Goal: Information Seeking & Learning: Check status

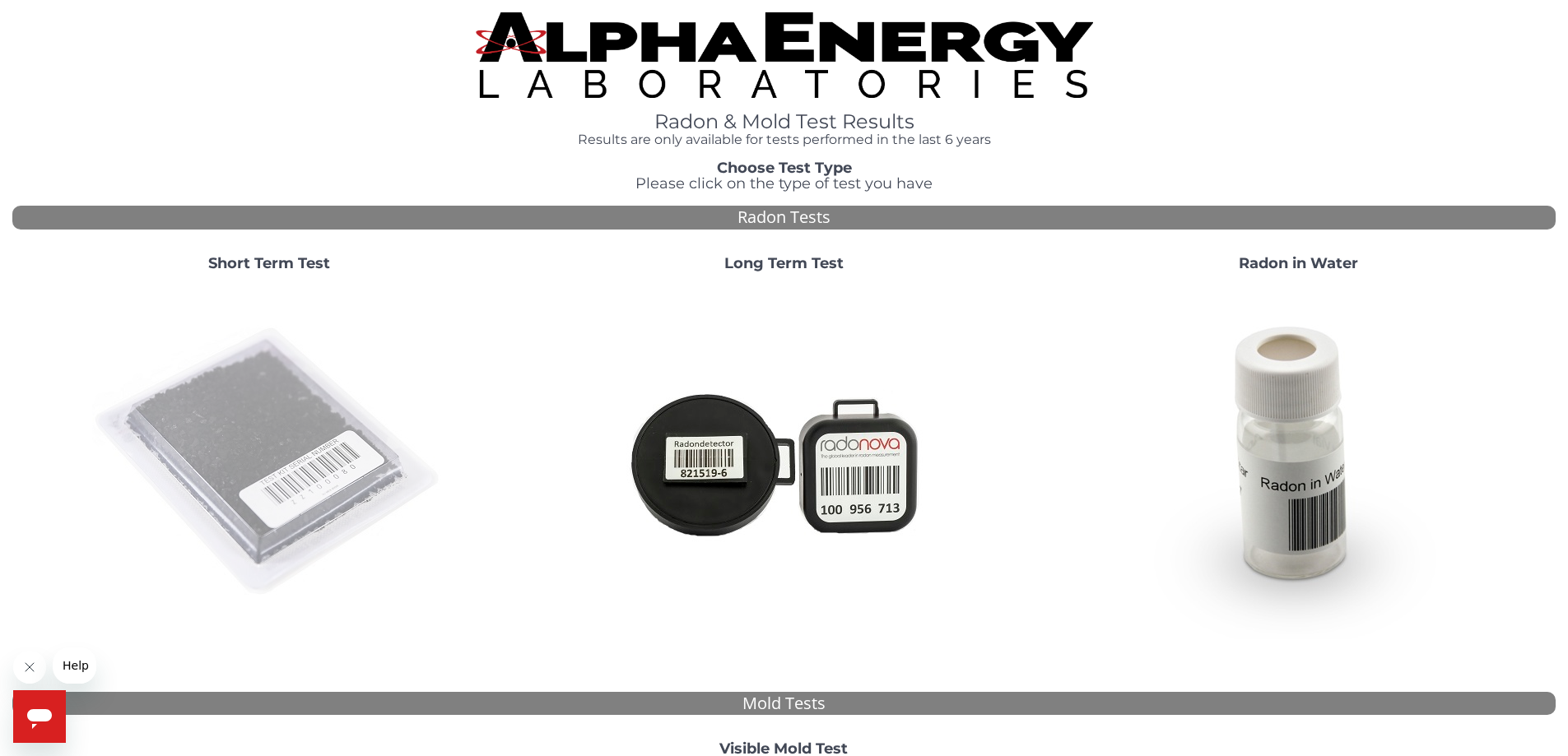
click at [236, 479] on img at bounding box center [269, 462] width 354 height 354
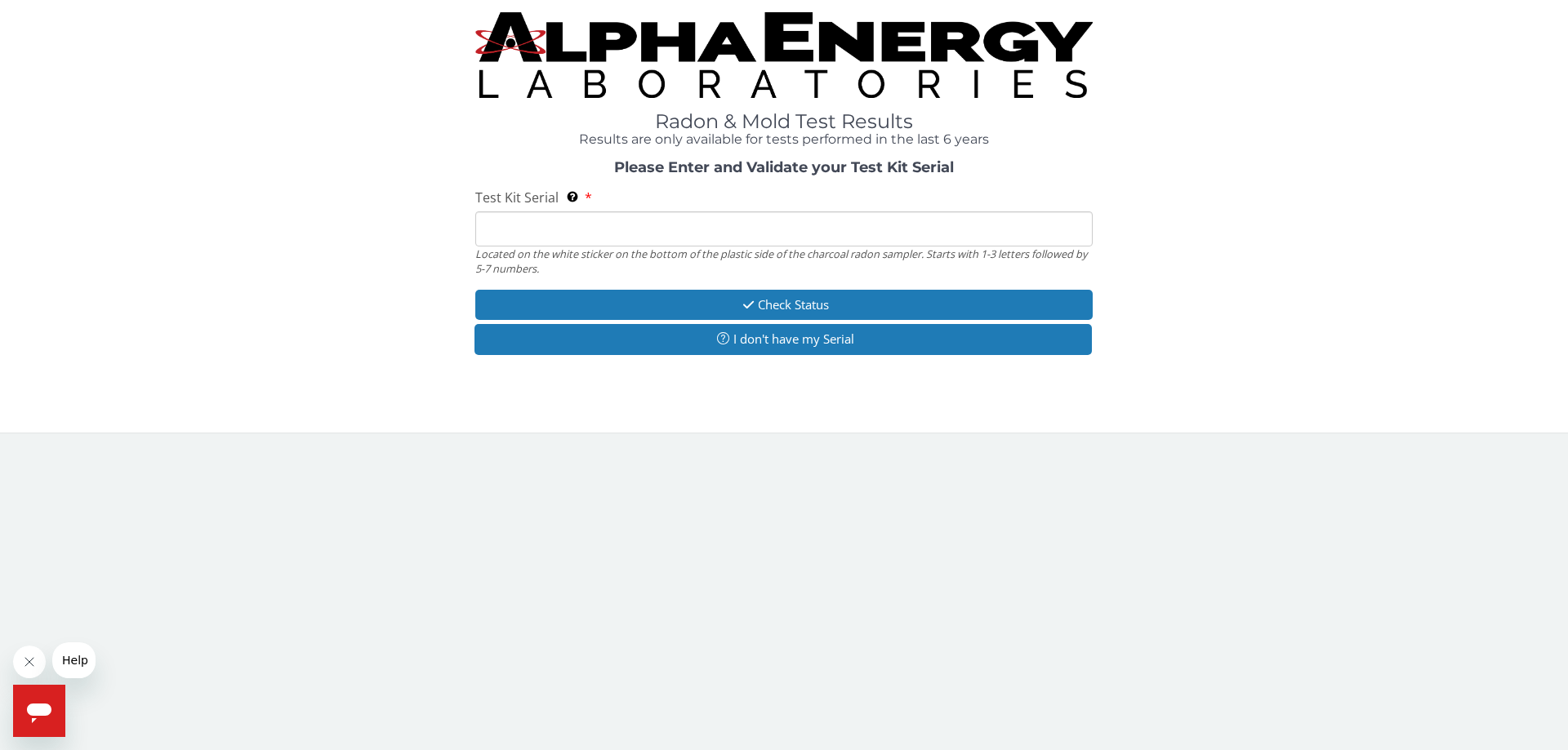
click at [571, 235] on input "Test Kit Serial Located on the white sticker on the bottom of the plastic side …" at bounding box center [784, 228] width 617 height 35
paste input "ML124269"
type input "ML124269"
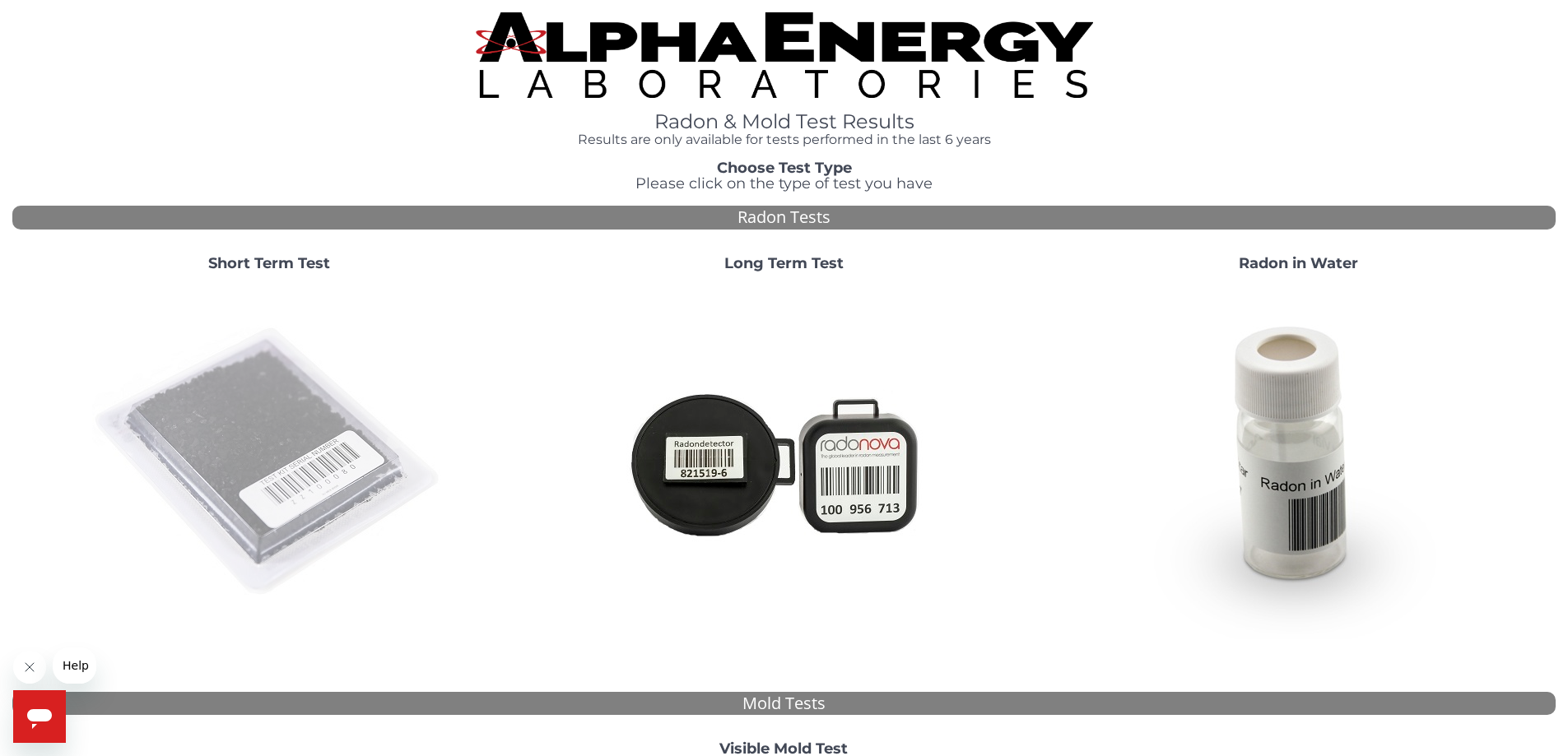
click at [322, 440] on img at bounding box center [269, 462] width 354 height 354
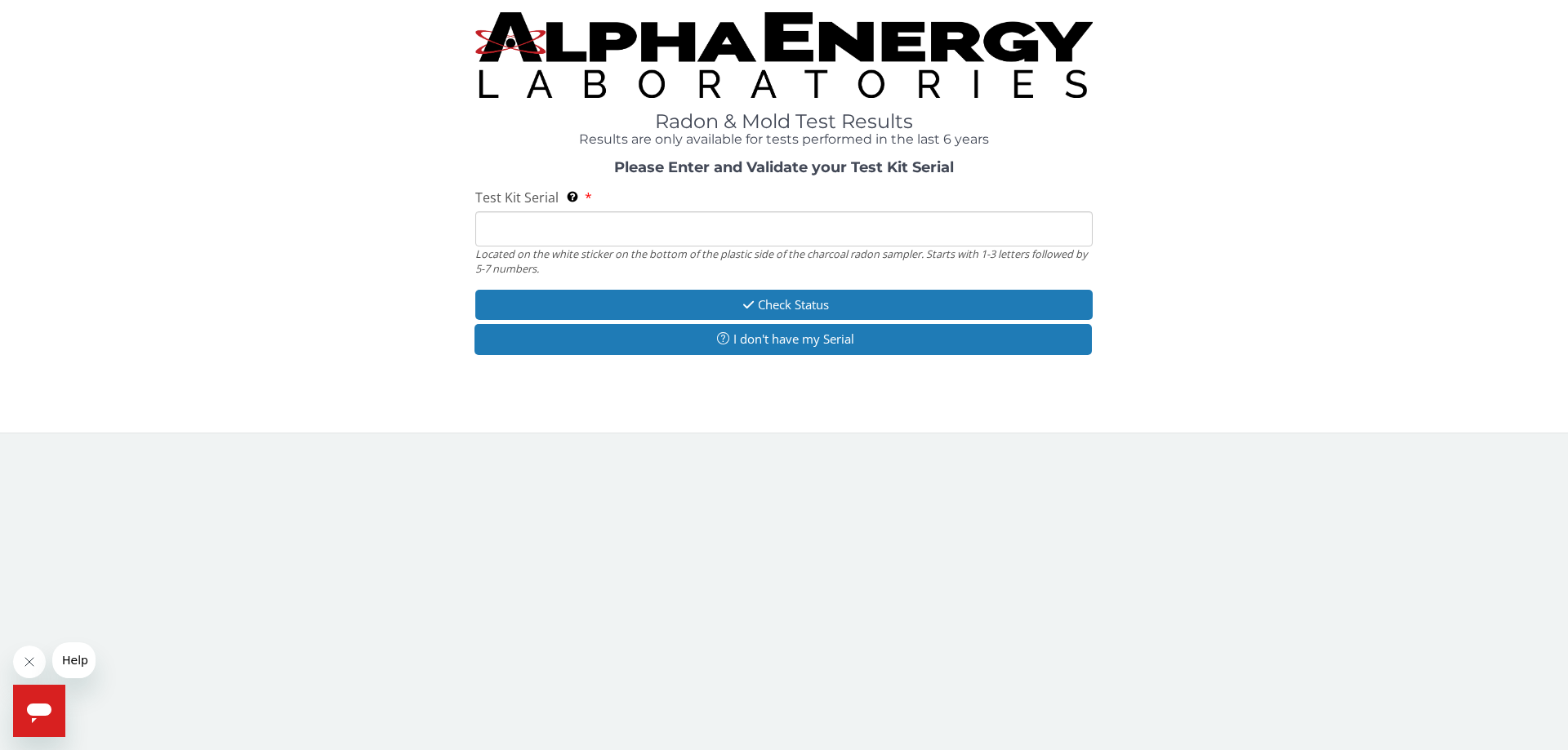
click at [682, 235] on input "Test Kit Serial Located on the white sticker on the bottom of the plastic side …" at bounding box center [784, 228] width 617 height 35
type input "ML124269"
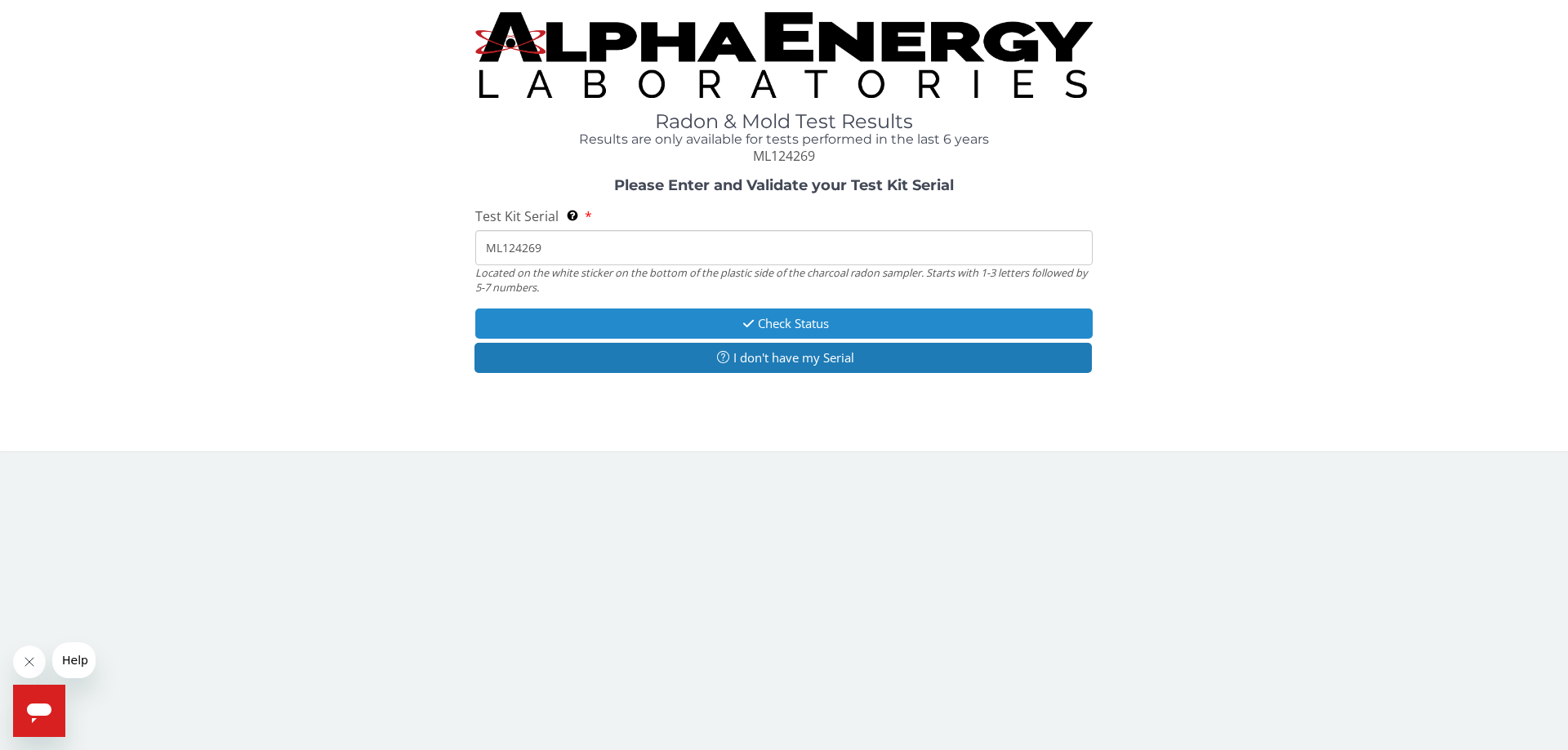
click at [770, 319] on button "Check Status" at bounding box center [784, 323] width 617 height 30
